Goal: Transaction & Acquisition: Purchase product/service

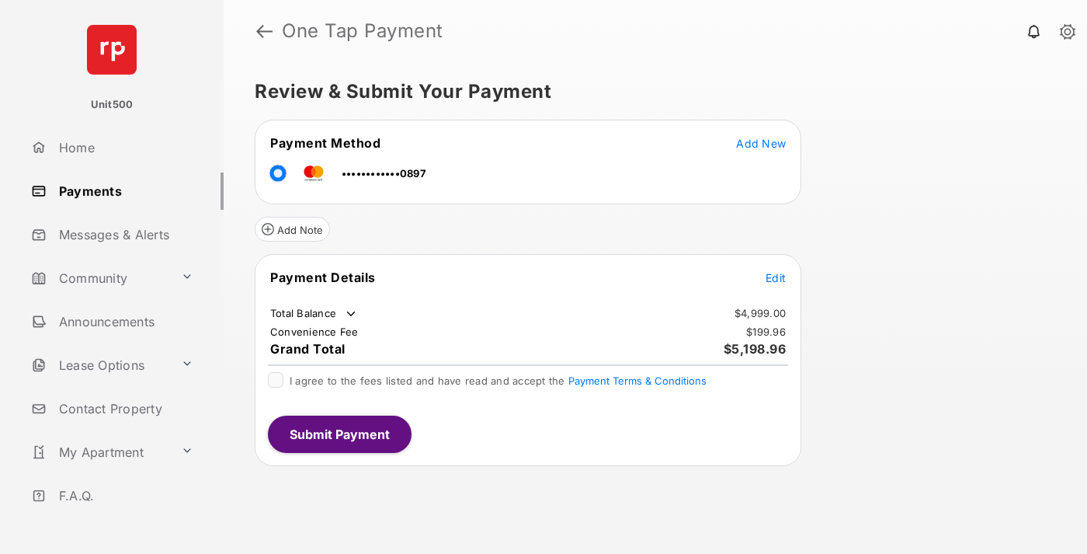
click at [776, 277] on span "Edit" at bounding box center [776, 277] width 20 height 13
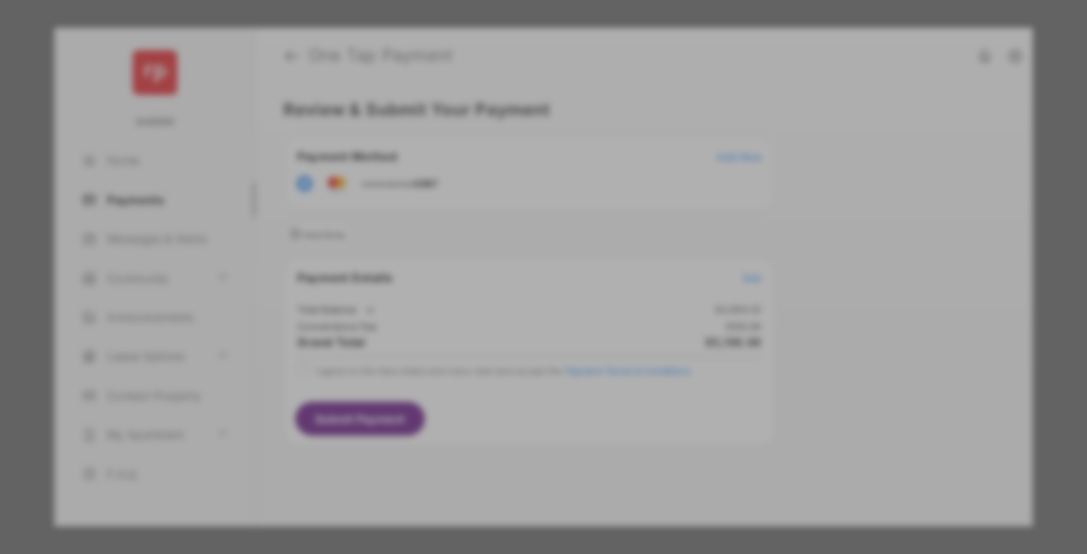
click at [515, 305] on div "Other Amount" at bounding box center [515, 312] width 252 height 26
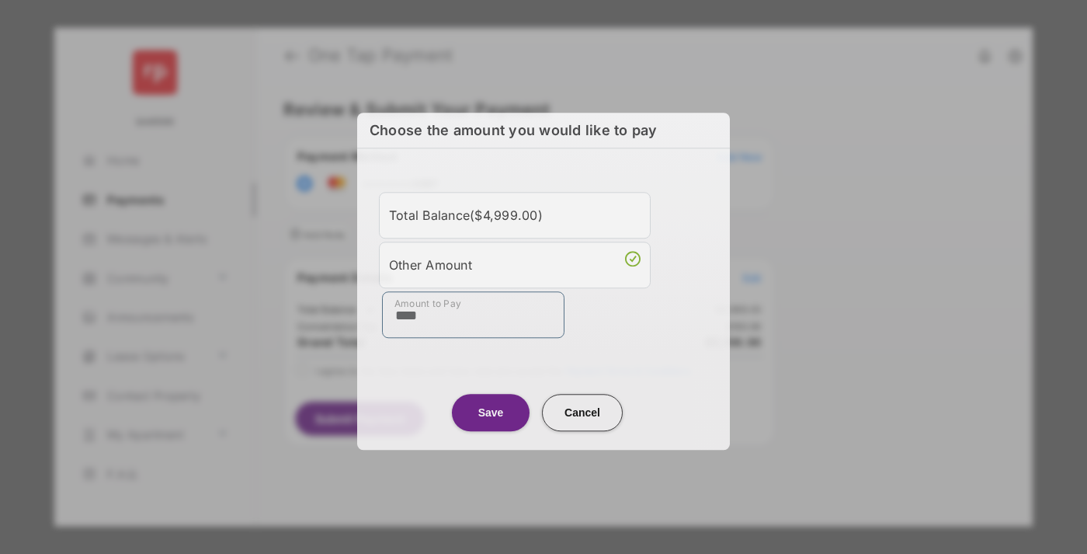
type input "****"
click at [491, 411] on button "Save" at bounding box center [491, 412] width 78 height 37
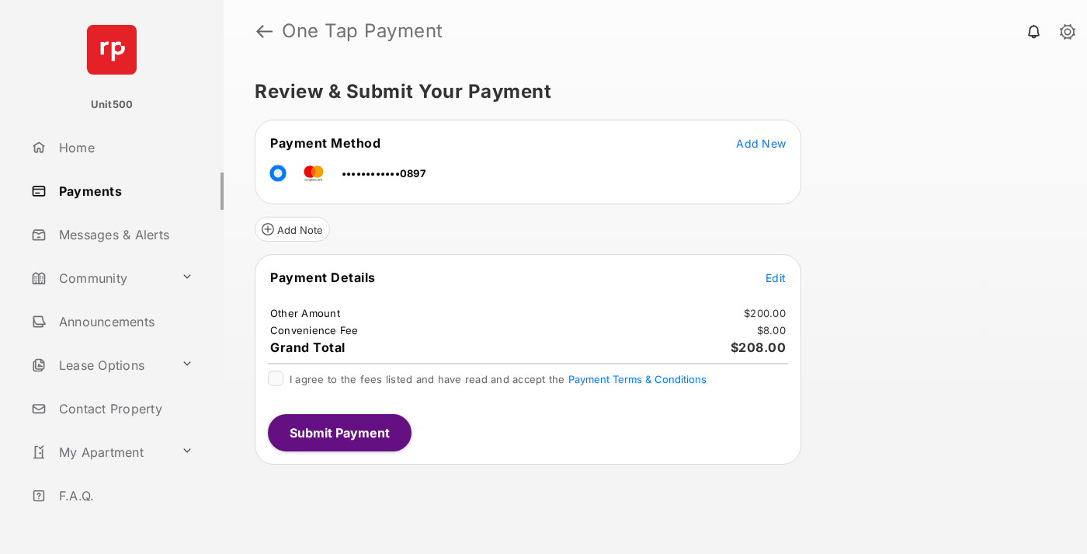
click at [776, 277] on span "Edit" at bounding box center [776, 277] width 20 height 13
click at [339, 432] on button "Submit Payment" at bounding box center [340, 432] width 144 height 37
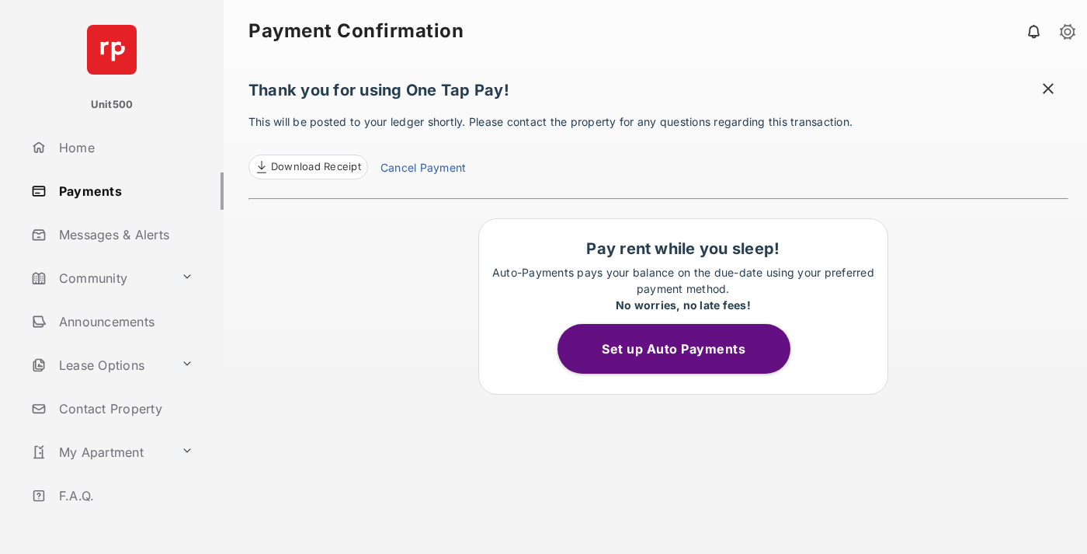
click at [307, 167] on span "Download Receipt" at bounding box center [316, 167] width 90 height 16
click at [1048, 90] on span at bounding box center [1048, 90] width 16 height 19
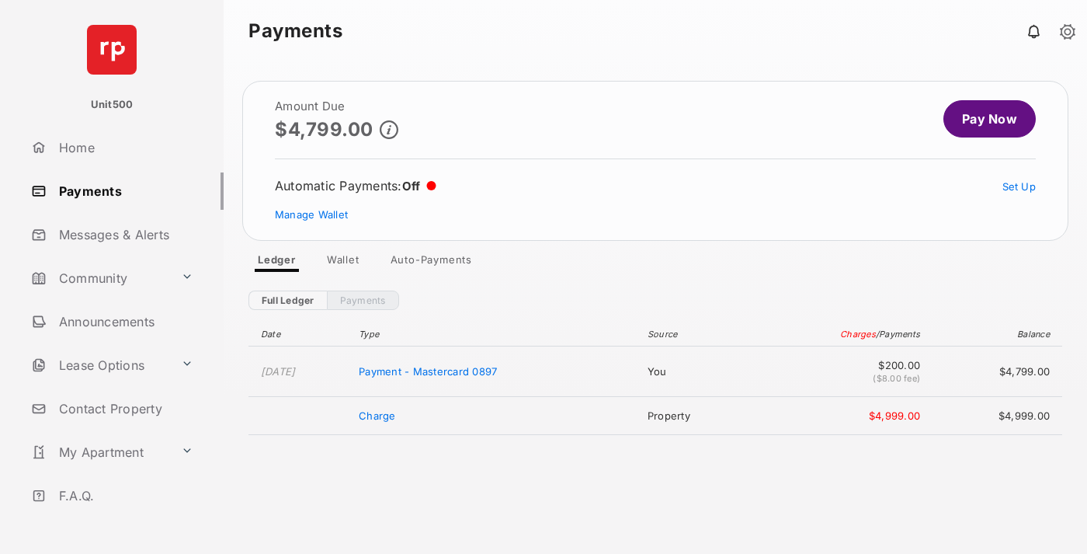
click at [311, 214] on link "Manage Wallet" at bounding box center [311, 214] width 73 height 12
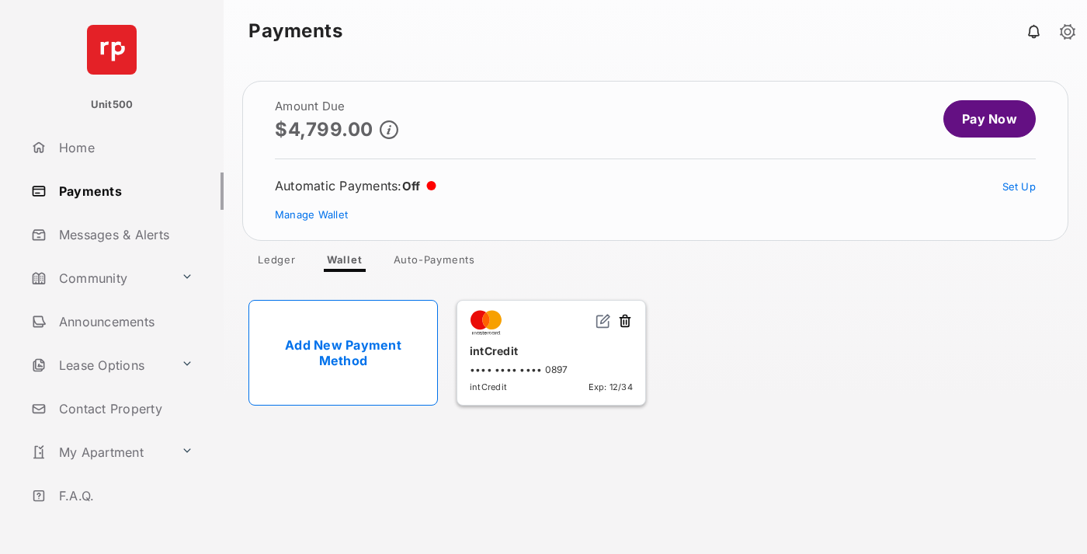
click at [625, 321] on button at bounding box center [625, 322] width 16 height 18
